Goal: Transaction & Acquisition: Purchase product/service

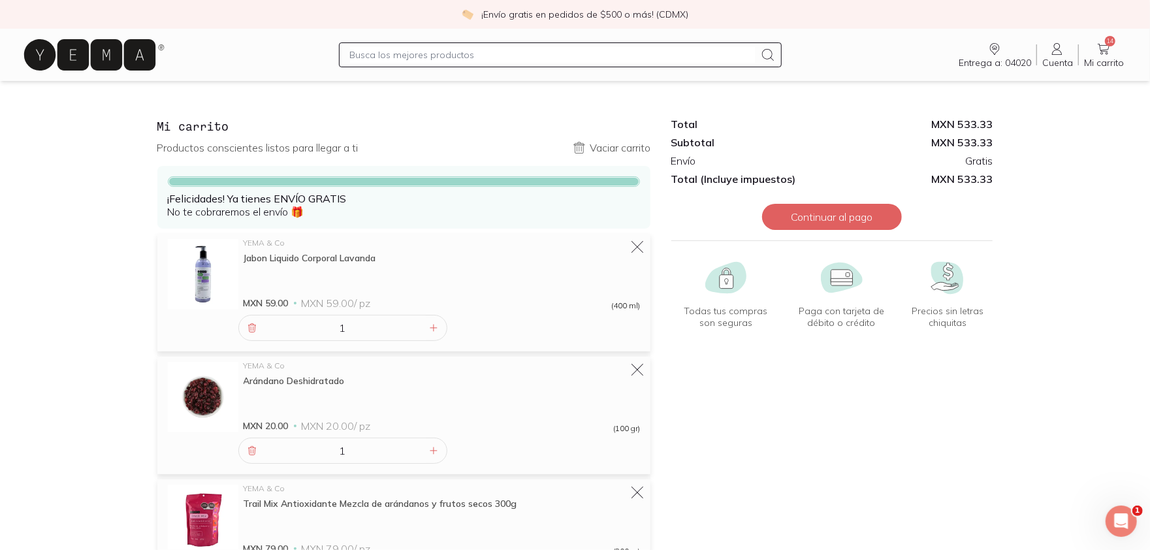
click at [426, 55] on input "text" at bounding box center [553, 55] width 406 height 16
type input "carne molida"
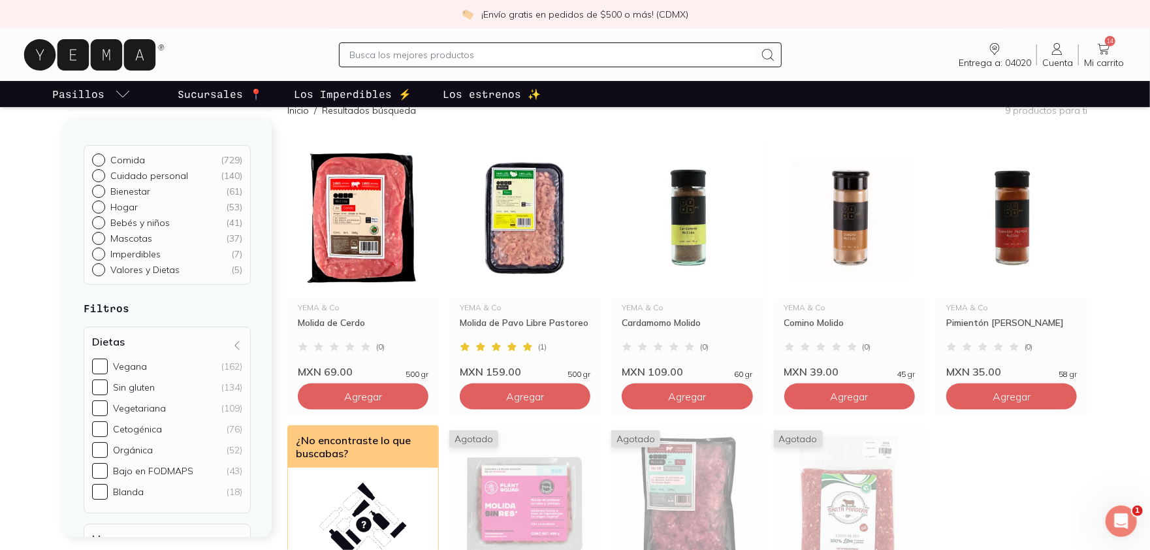
scroll to position [108, 0]
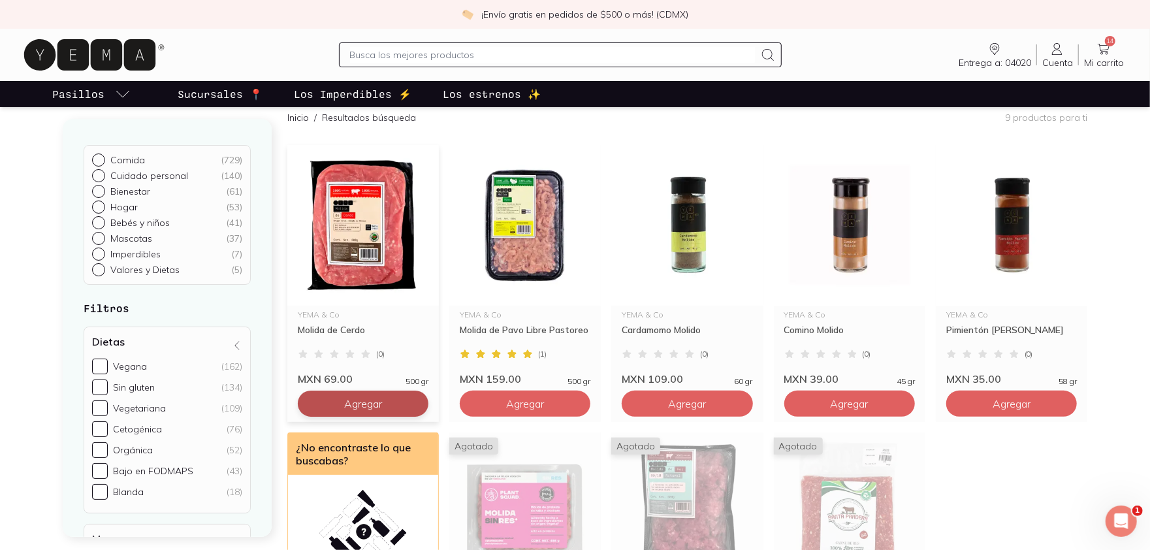
click at [366, 411] on button "Agregar" at bounding box center [363, 403] width 131 height 26
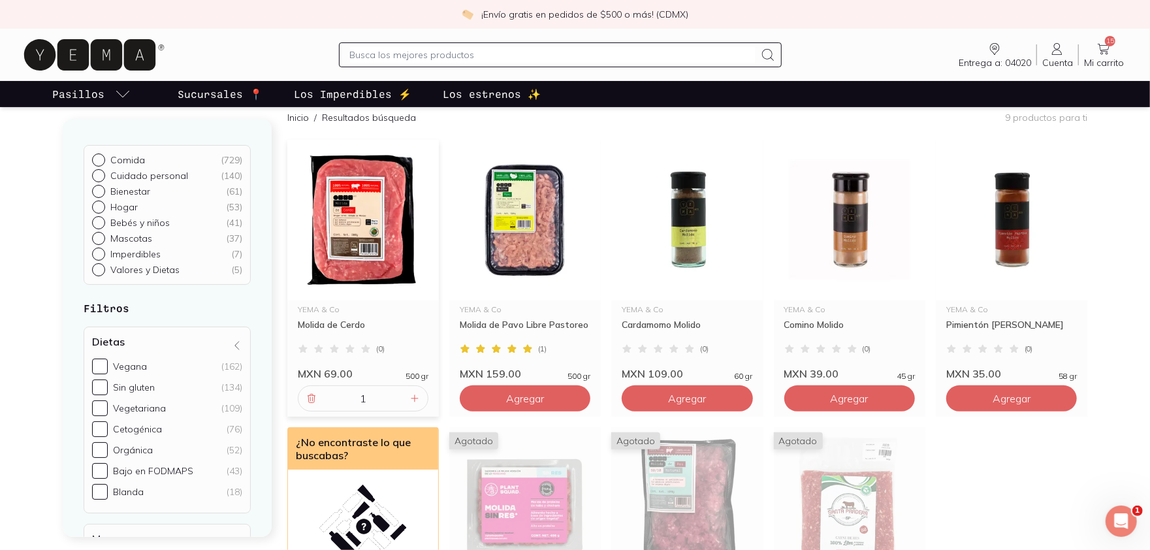
click at [1103, 51] on icon at bounding box center [1104, 49] width 12 height 11
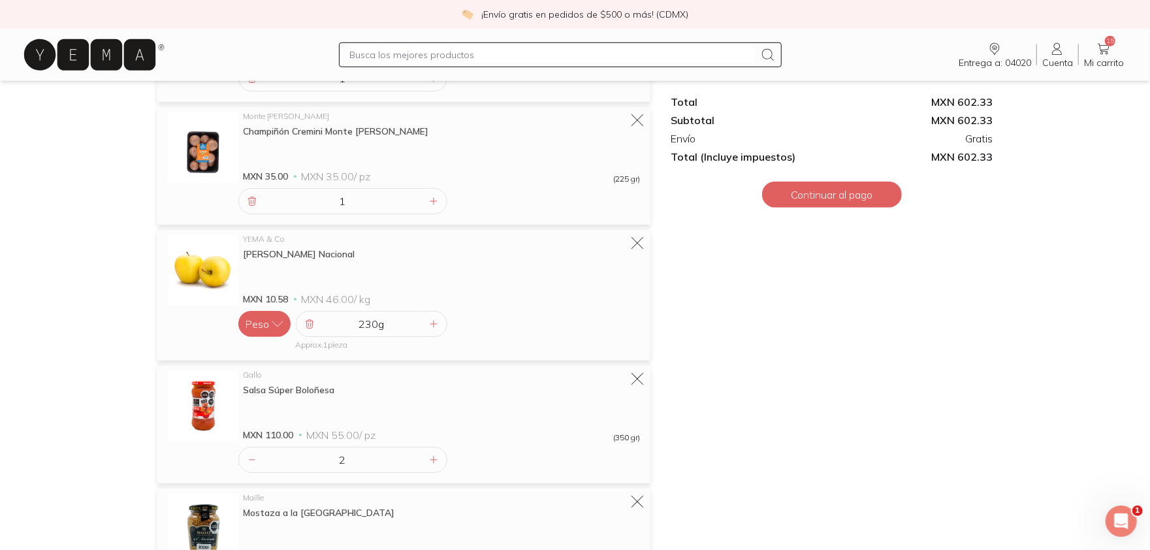
scroll to position [738, 0]
click at [431, 330] on icon at bounding box center [433, 326] width 10 height 10
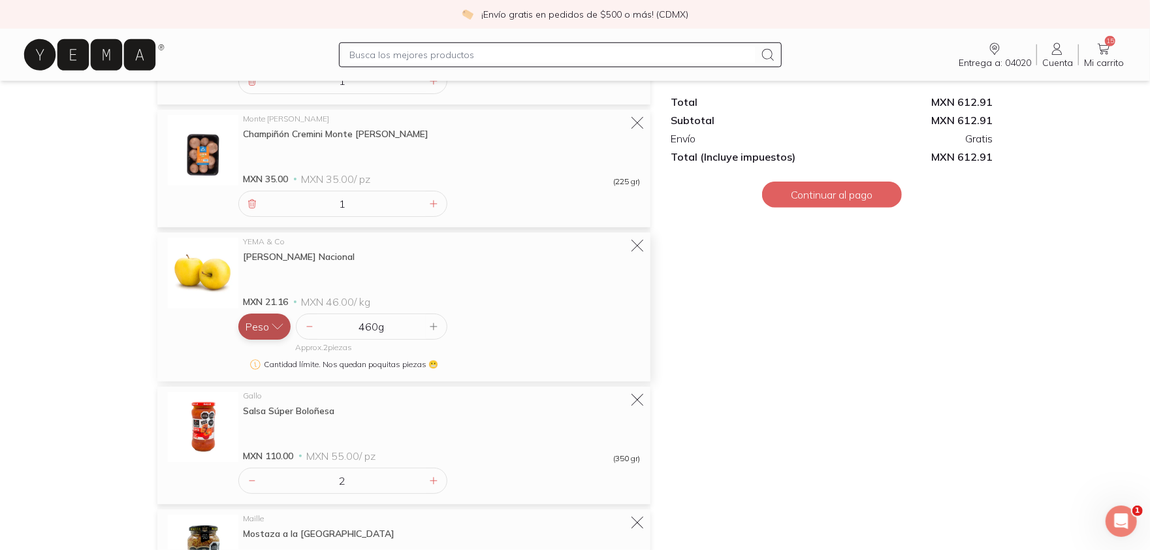
click at [276, 329] on icon "button" at bounding box center [277, 326] width 13 height 13
click at [264, 293] on button "Pieza" at bounding box center [264, 300] width 52 height 26
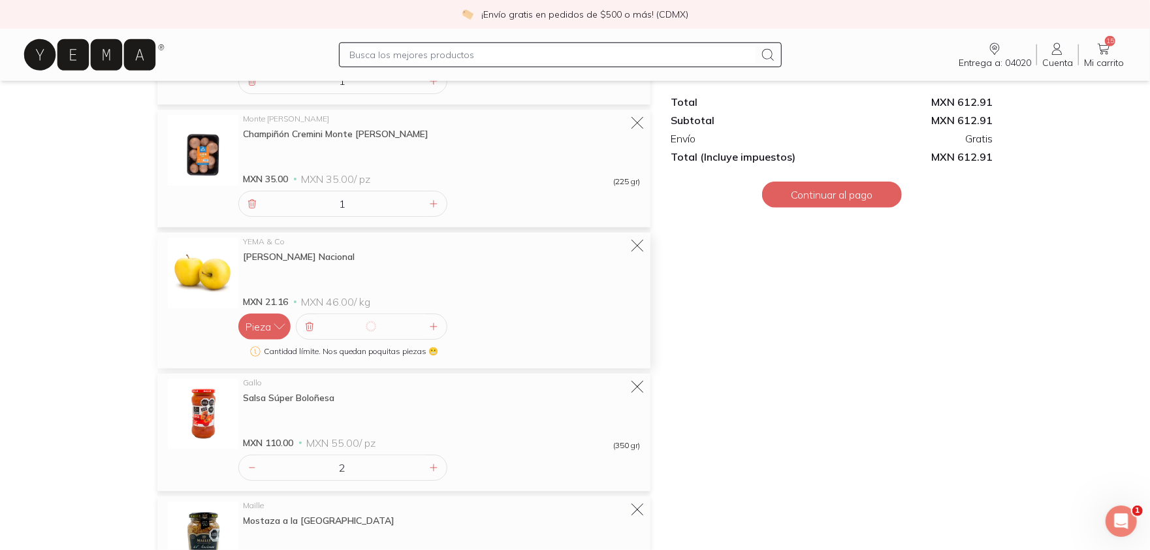
type input "2"
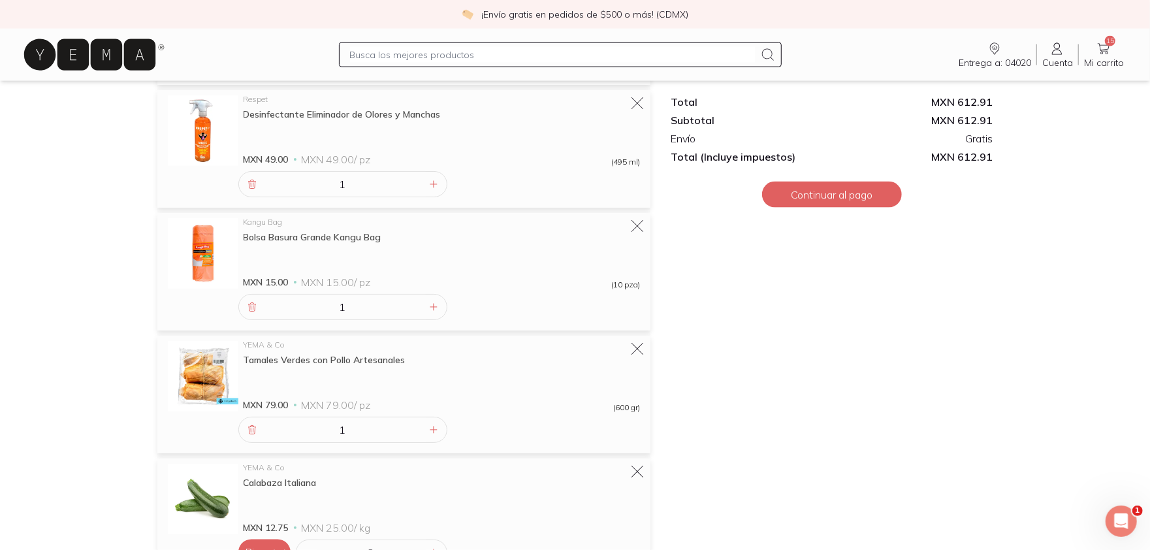
scroll to position [1280, 0]
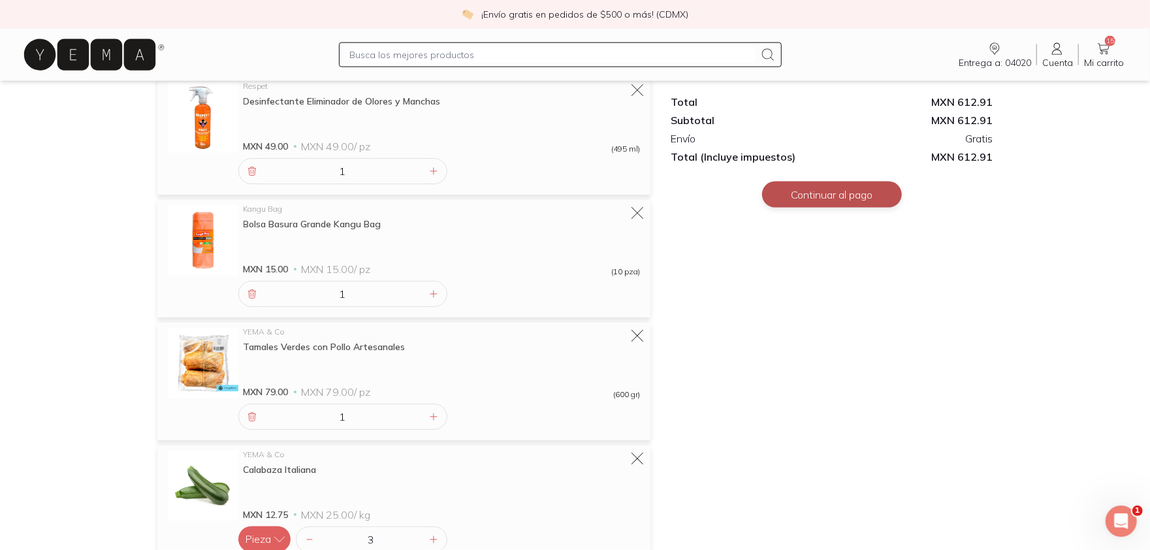
click at [855, 197] on button "Continuar al pago" at bounding box center [832, 195] width 140 height 26
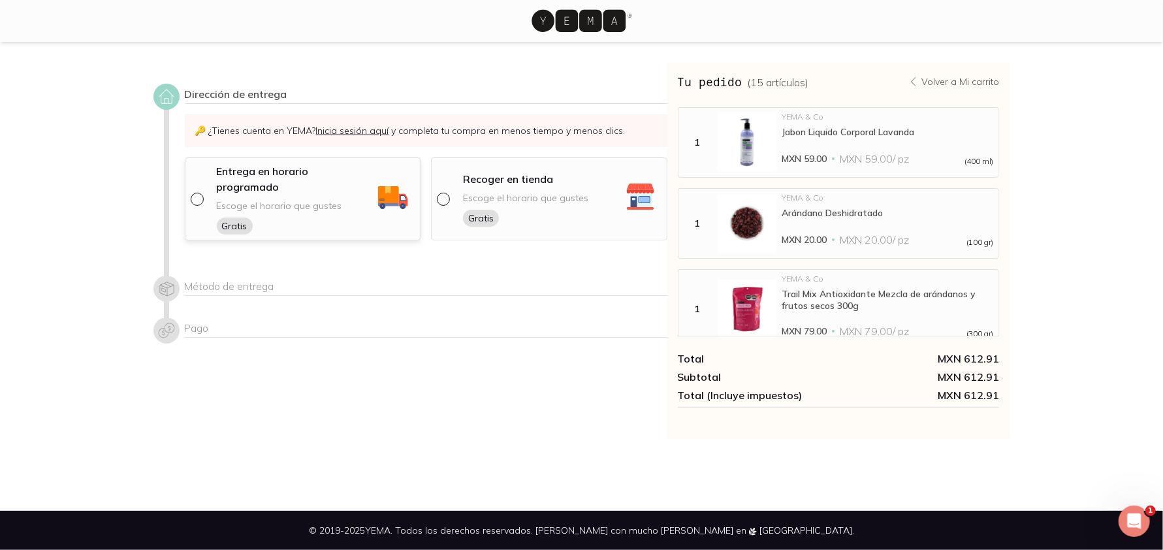
click at [196, 193] on input "radio" at bounding box center [196, 198] width 10 height 10
radio input "true"
select select "204"
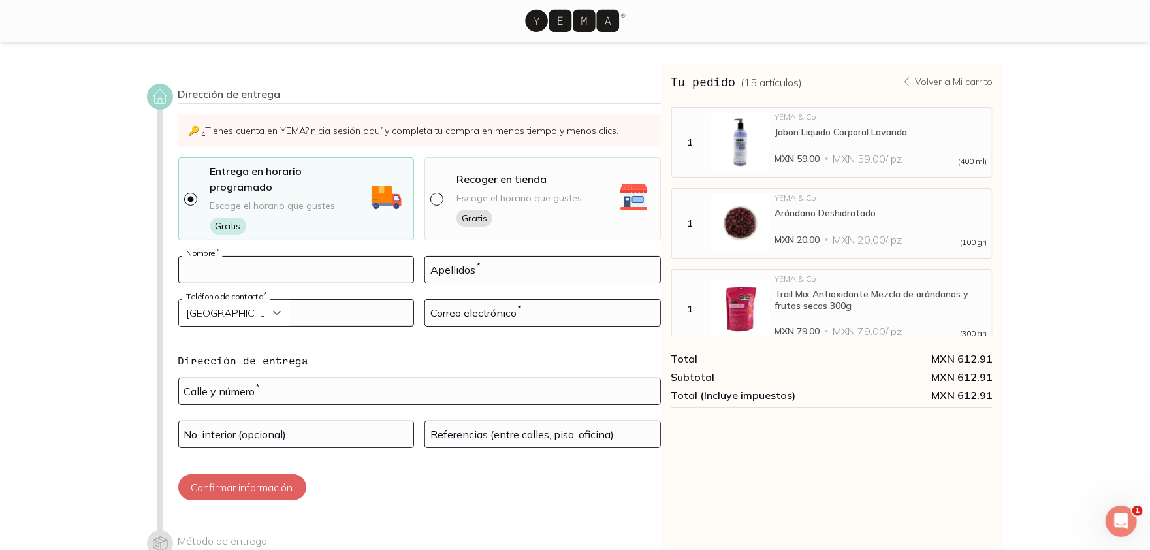
click at [231, 259] on input at bounding box center [296, 270] width 235 height 26
type input "[PERSON_NAME]"
click at [447, 257] on input at bounding box center [542, 270] width 235 height 26
type input "[PERSON_NAME]"
click at [375, 307] on input "tel" at bounding box center [296, 313] width 235 height 26
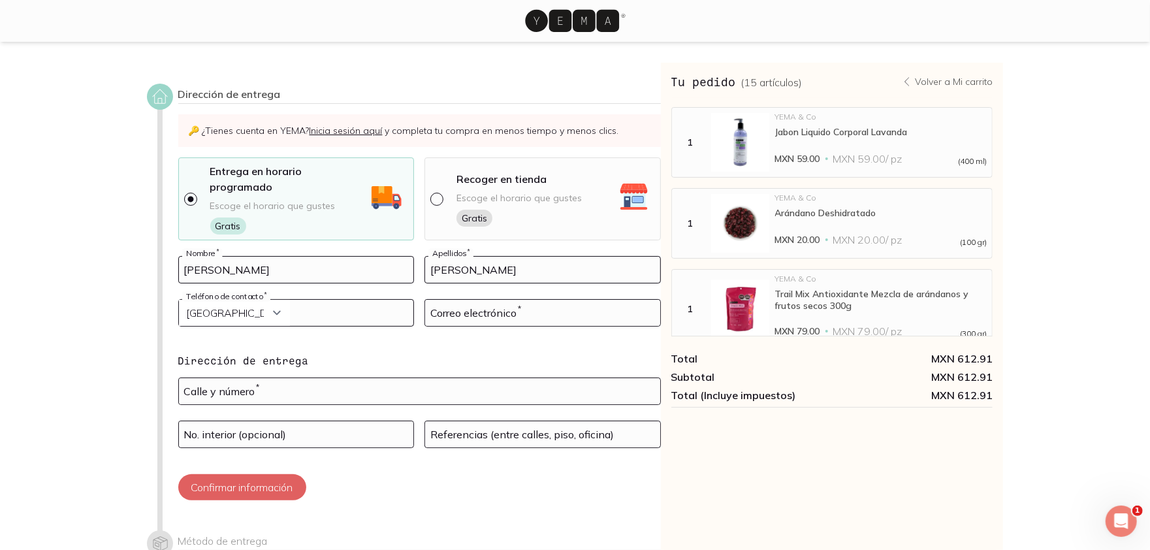
type input "5626009591"
select select "52"
click at [448, 304] on input at bounding box center [542, 313] width 235 height 26
type input "[EMAIL_ADDRESS][DOMAIN_NAME]"
click at [435, 378] on input "text" at bounding box center [419, 391] width 481 height 26
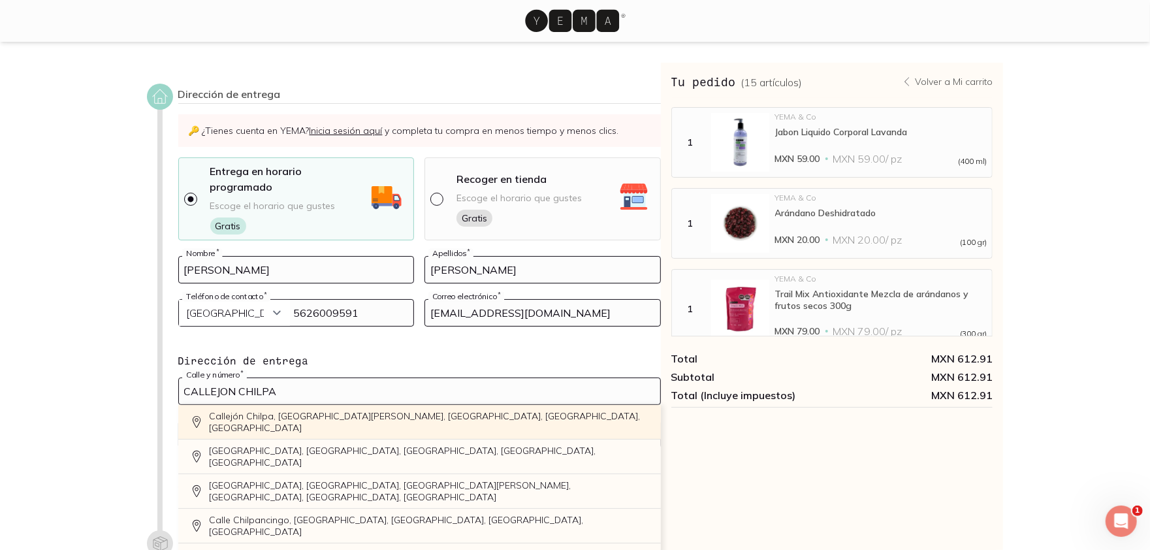
click at [411, 406] on div "Callejón Chilpa, [GEOGRAPHIC_DATA][PERSON_NAME], [GEOGRAPHIC_DATA], [GEOGRAPHIC…" at bounding box center [419, 422] width 483 height 35
type input "Cjon. [GEOGRAPHIC_DATA], [GEOGRAPHIC_DATA][PERSON_NAME], [GEOGRAPHIC_DATA], [GE…"
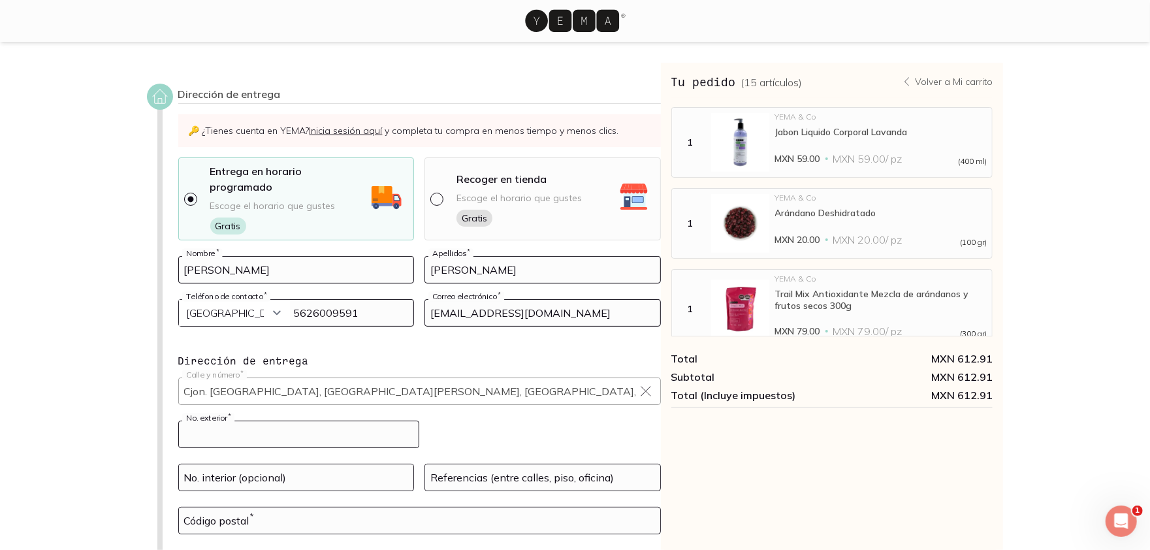
click at [324, 421] on input at bounding box center [299, 434] width 240 height 26
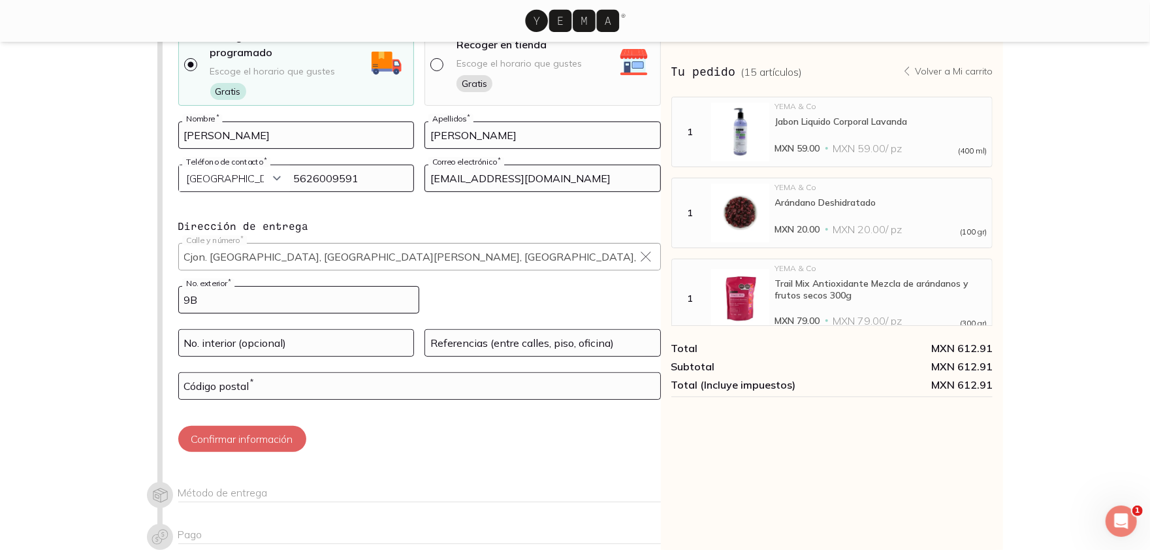
scroll to position [136, 0]
type input "9B"
click at [462, 332] on input at bounding box center [542, 341] width 235 height 26
type input "SAN FRANCISCO FIGURACO/[PERSON_NAME]"
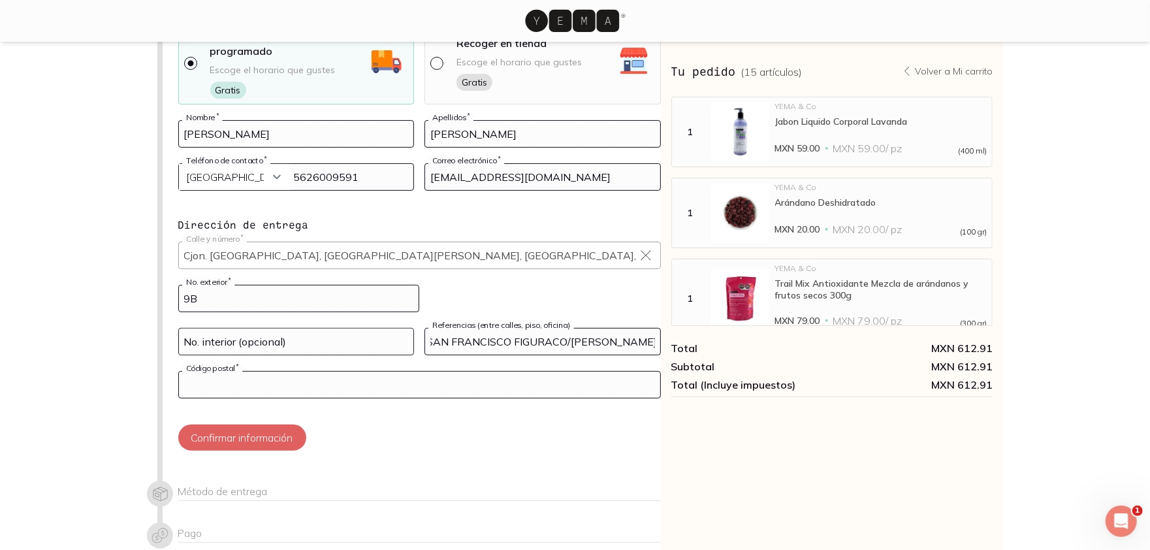
scroll to position [0, 0]
click at [325, 379] on input at bounding box center [419, 385] width 481 height 26
type input "04020"
click at [272, 427] on button "Confirmar información" at bounding box center [242, 437] width 128 height 26
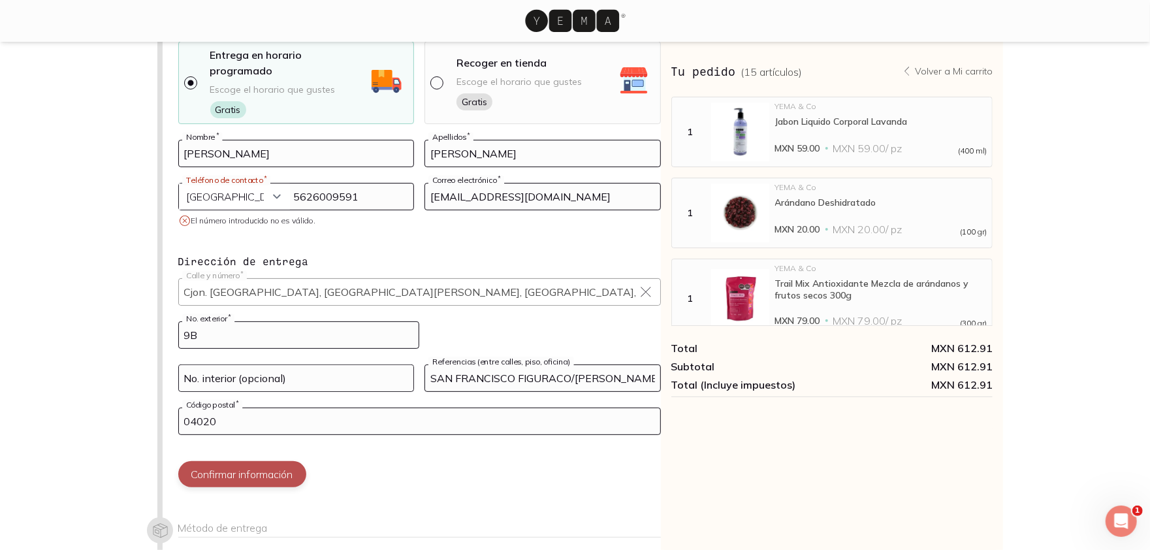
scroll to position [108, 0]
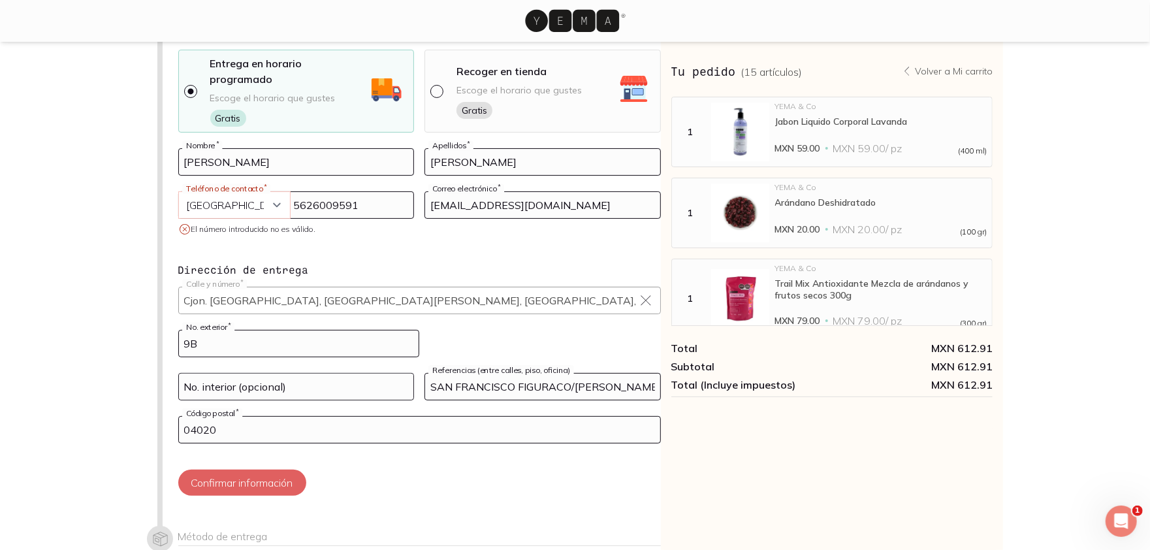
click at [265, 192] on select "Curazao (+5999) [GEOGRAPHIC_DATA] (+1876) [GEOGRAPHIC_DATA][PERSON_NAME] (+1869…" at bounding box center [234, 205] width 111 height 26
click at [217, 196] on select "Curazao (+5999) [GEOGRAPHIC_DATA] (+1876) [GEOGRAPHIC_DATA][PERSON_NAME] (+1869…" at bounding box center [234, 205] width 111 height 26
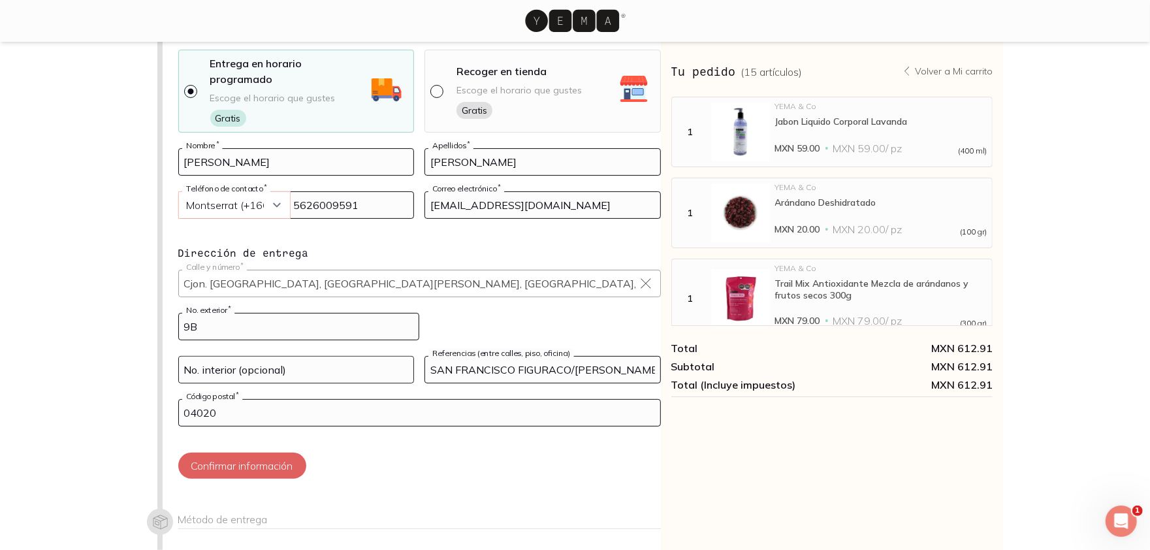
select select "204"
click at [263, 453] on button "Confirmar información" at bounding box center [242, 466] width 128 height 26
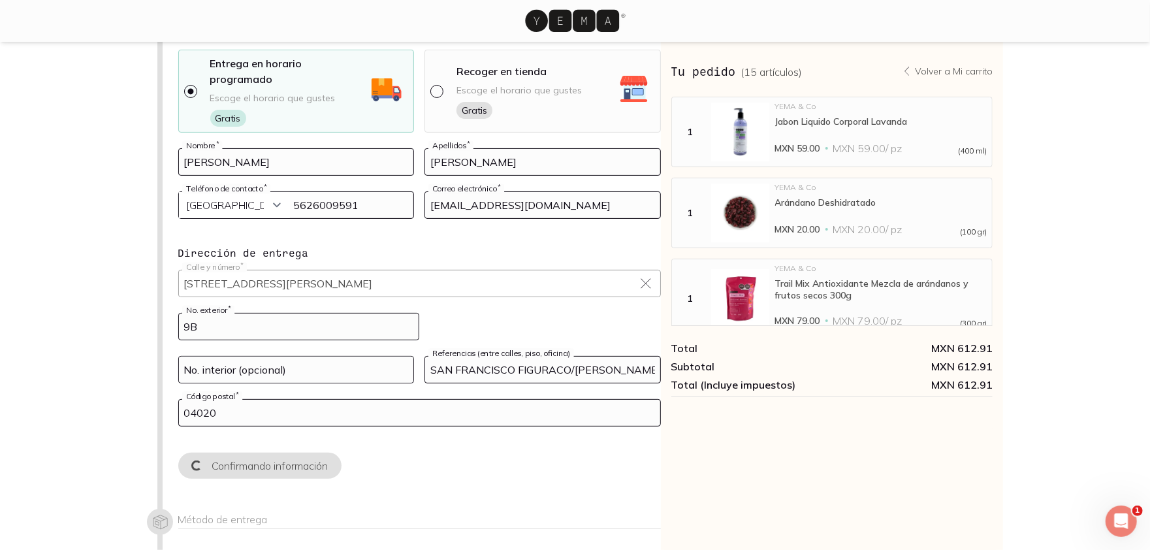
scroll to position [0, 0]
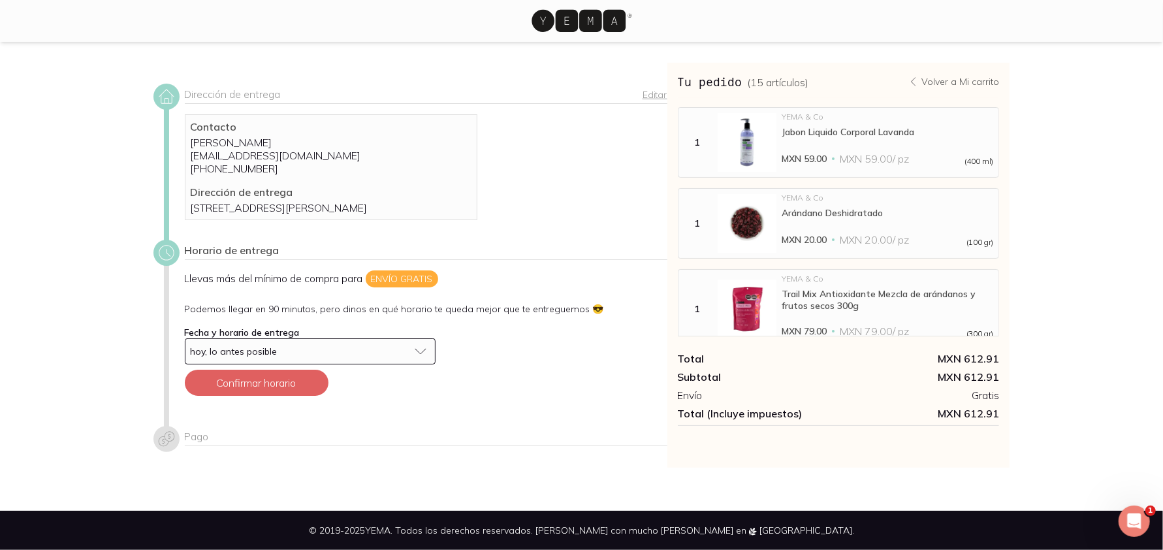
click at [422, 364] on button "hoy, lo antes posible" at bounding box center [310, 351] width 251 height 26
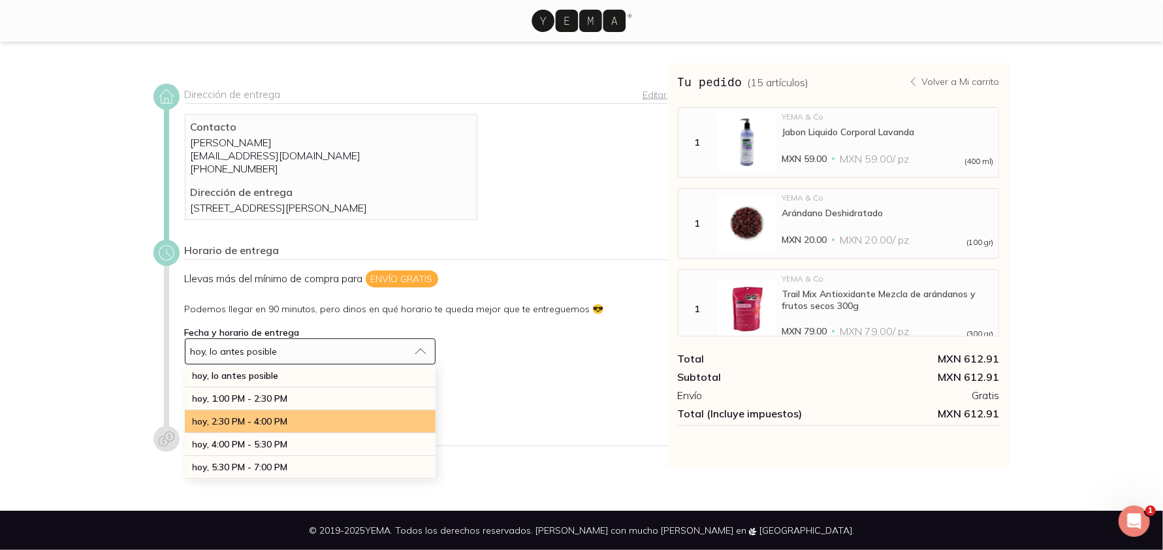
click at [296, 433] on div "hoy, 2:30 PM - 4:00 PM" at bounding box center [310, 421] width 251 height 23
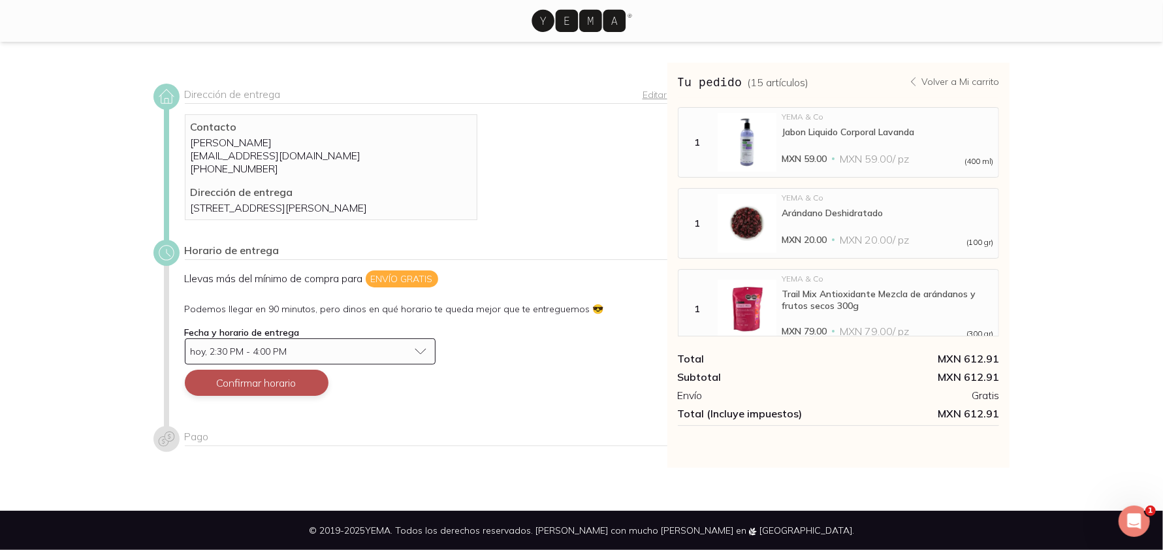
click at [290, 395] on button "Confirmar horario" at bounding box center [257, 383] width 144 height 26
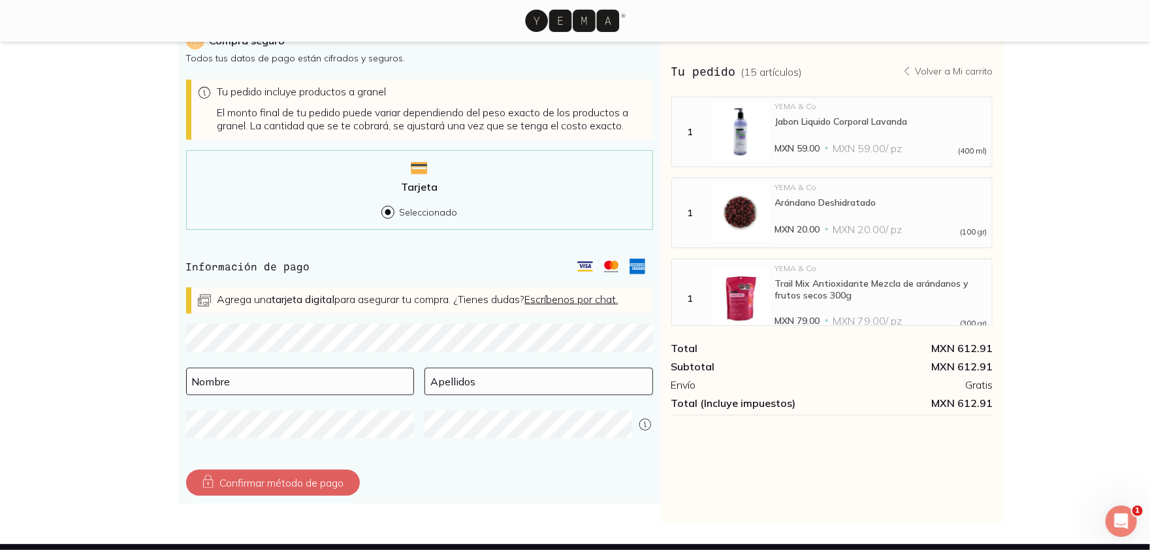
scroll to position [358, 0]
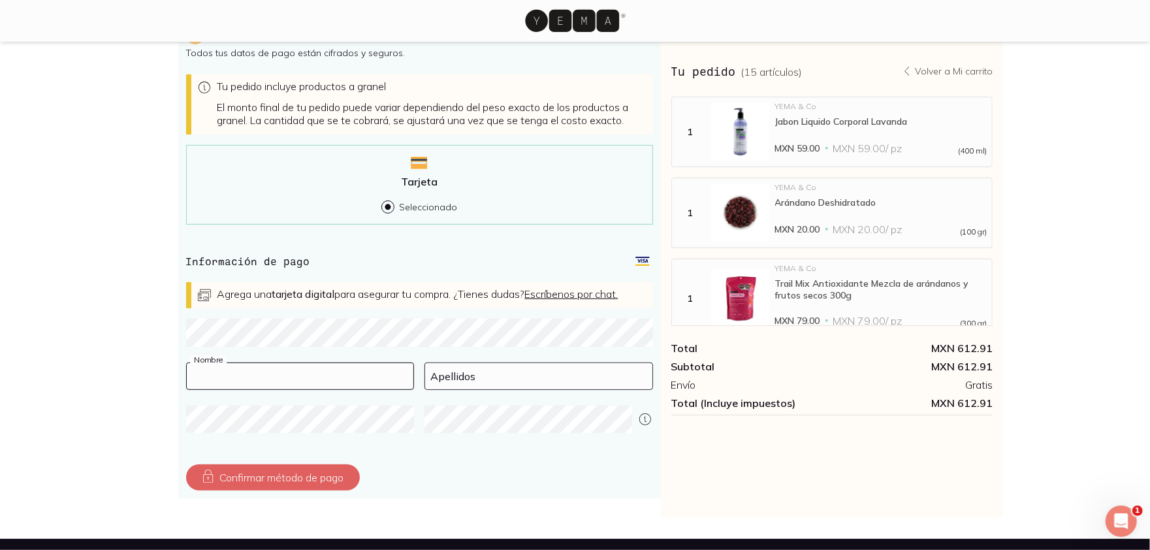
click at [231, 389] on input at bounding box center [300, 376] width 227 height 26
type input "[PERSON_NAME]"
click at [244, 486] on button "Confirmar método de pago" at bounding box center [273, 477] width 174 height 26
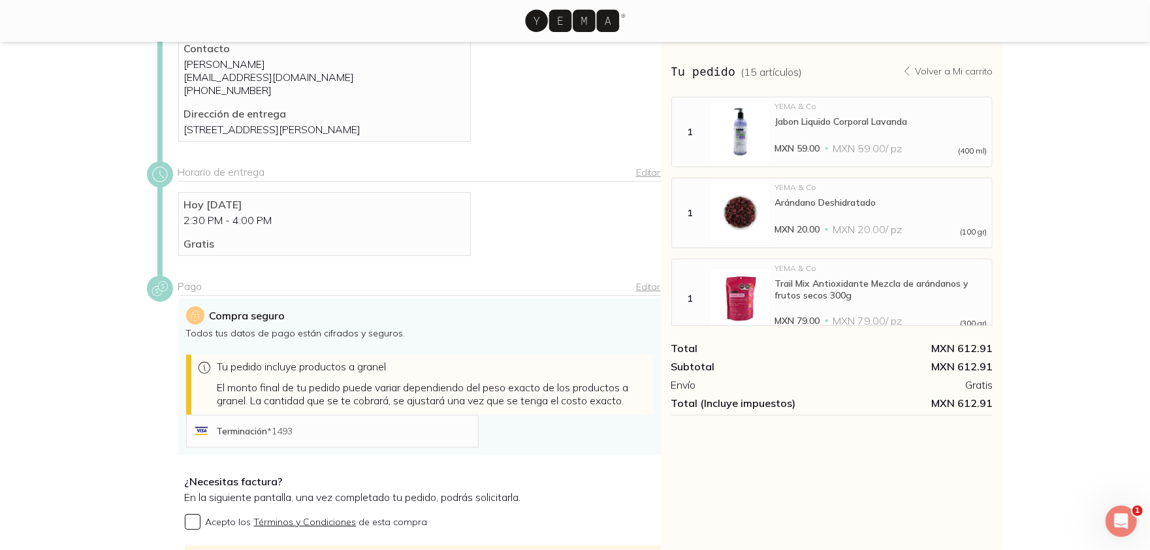
scroll to position [248, 0]
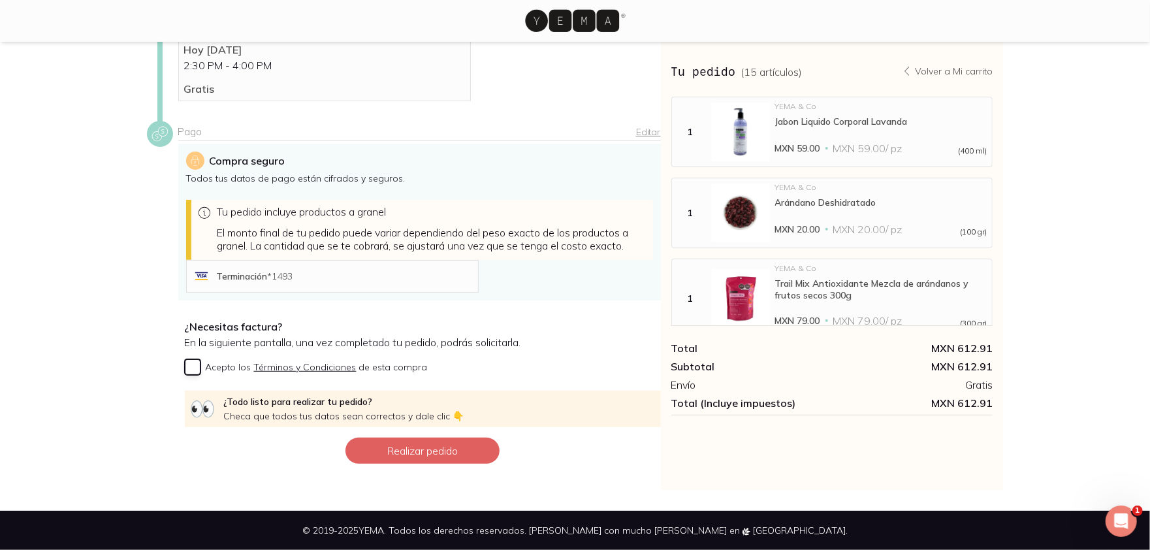
click at [193, 366] on input "Acepto los Términos y Condiciones de esta compra" at bounding box center [193, 367] width 16 height 16
checkbox input "true"
click at [394, 451] on button "Realizar pedido" at bounding box center [422, 451] width 154 height 26
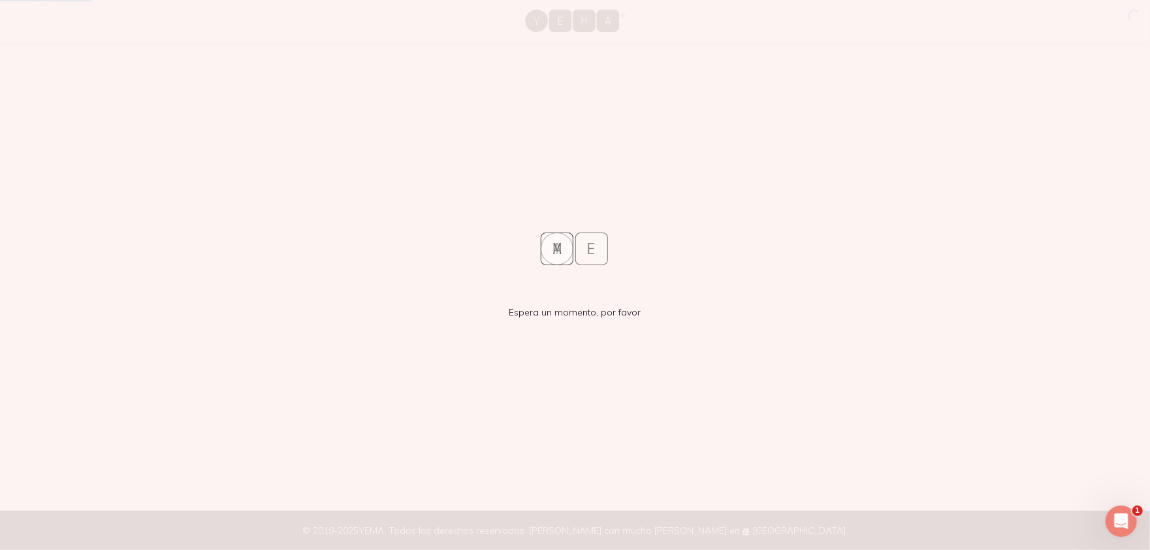
scroll to position [0, 0]
